Goal: Find specific page/section: Find specific page/section

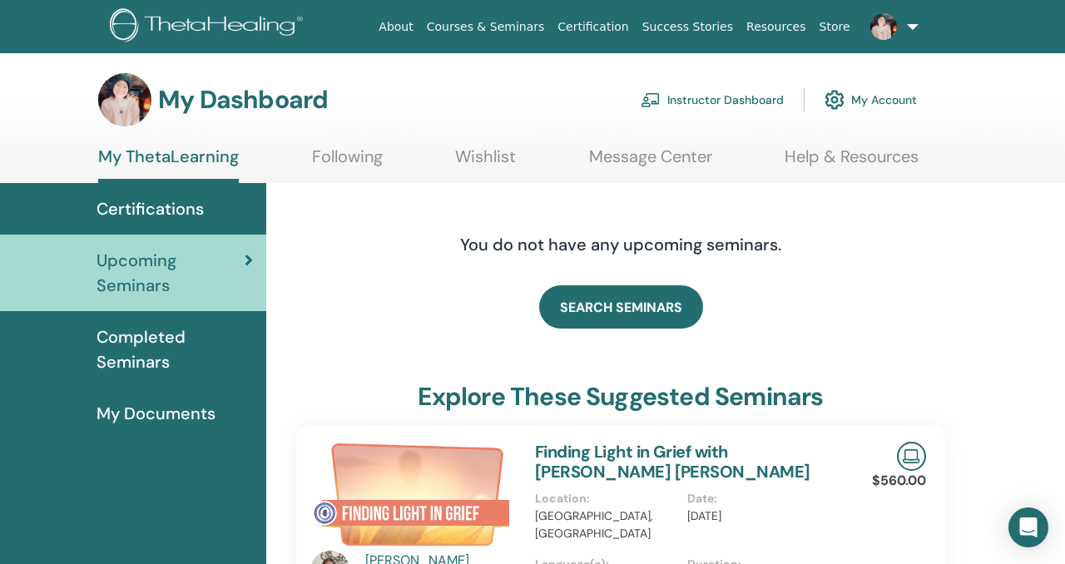
click at [725, 106] on link "Instructor Dashboard" at bounding box center [712, 100] width 143 height 37
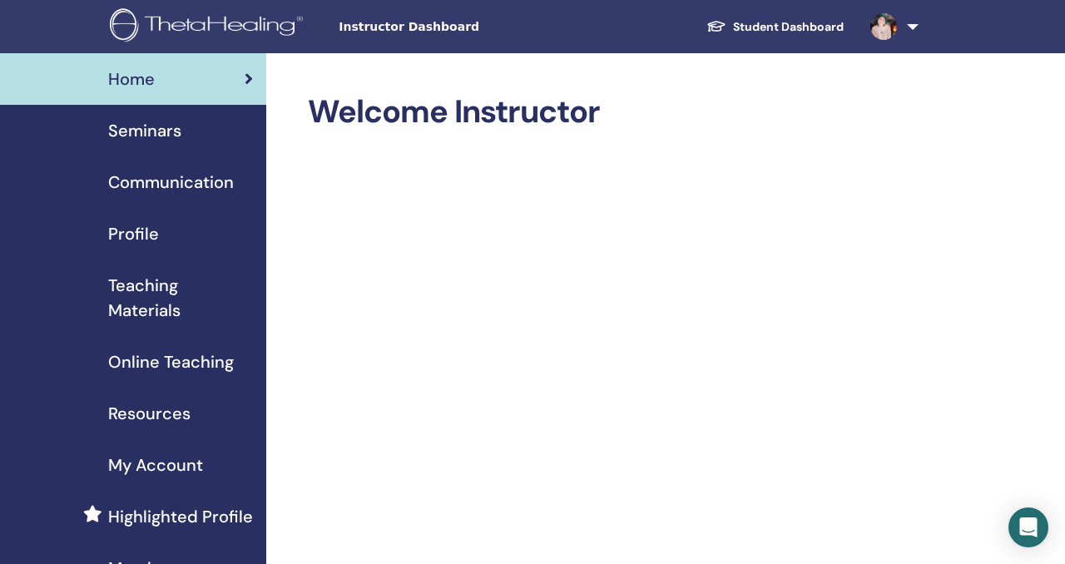
click at [161, 288] on span "Teaching Materials" at bounding box center [180, 298] width 145 height 50
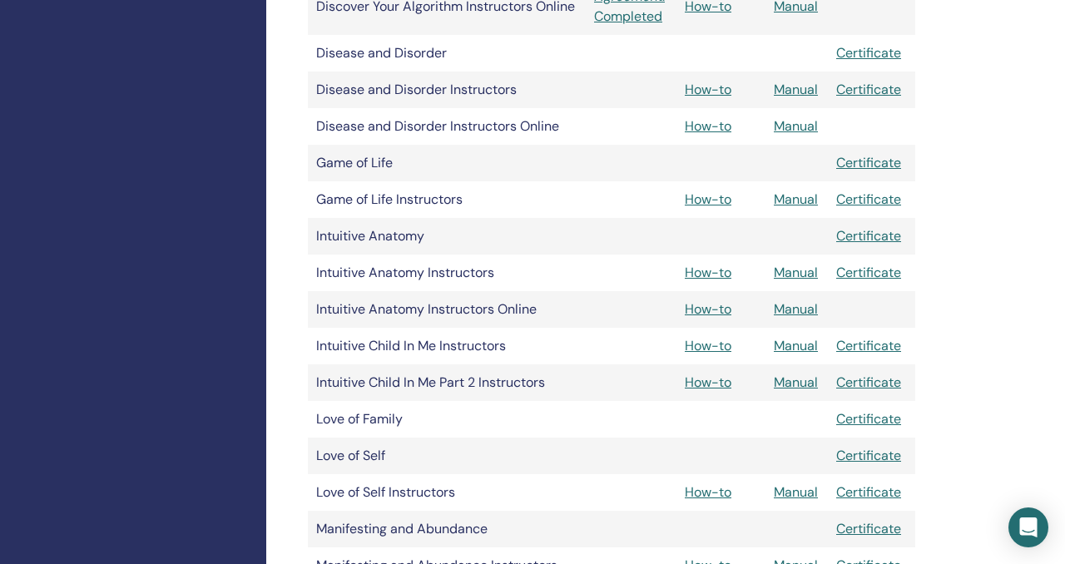
scroll to position [1541, 0]
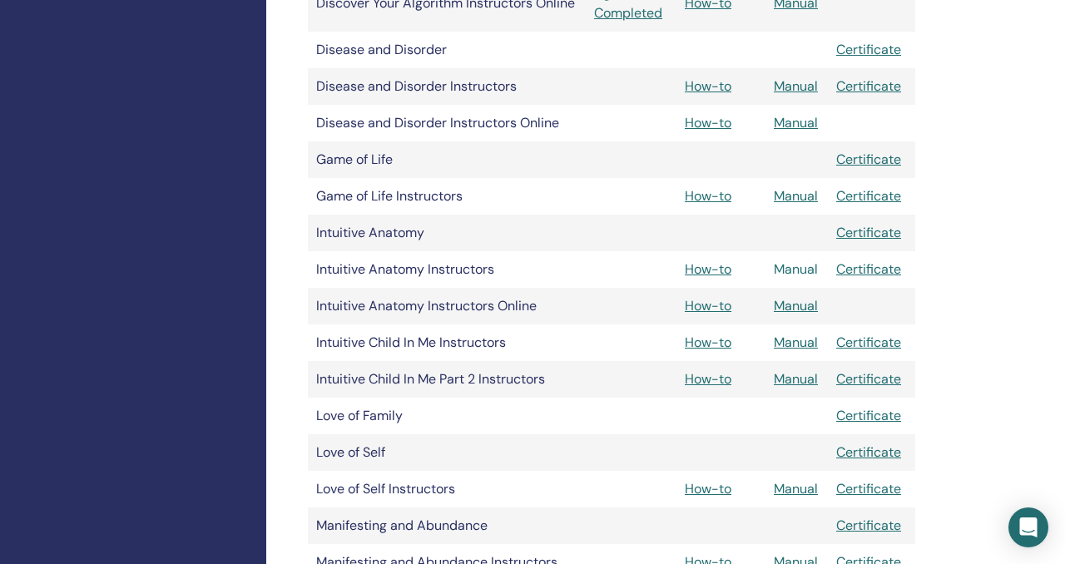
click at [789, 270] on link "Manual" at bounding box center [796, 269] width 44 height 17
